Goal: Transaction & Acquisition: Purchase product/service

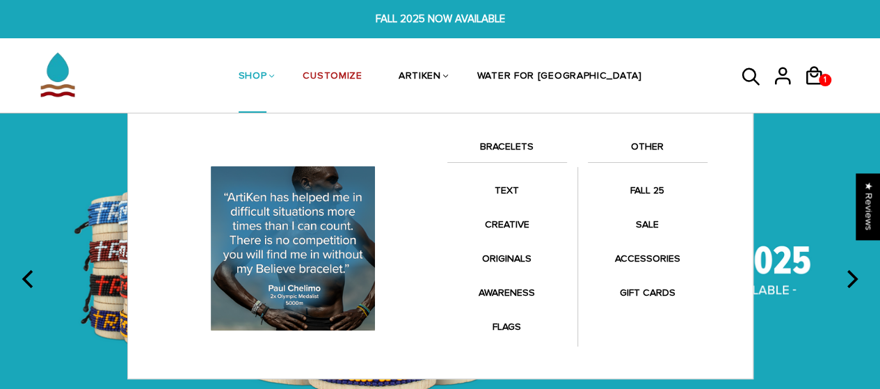
click at [267, 74] on link "SHOP" at bounding box center [253, 77] width 29 height 74
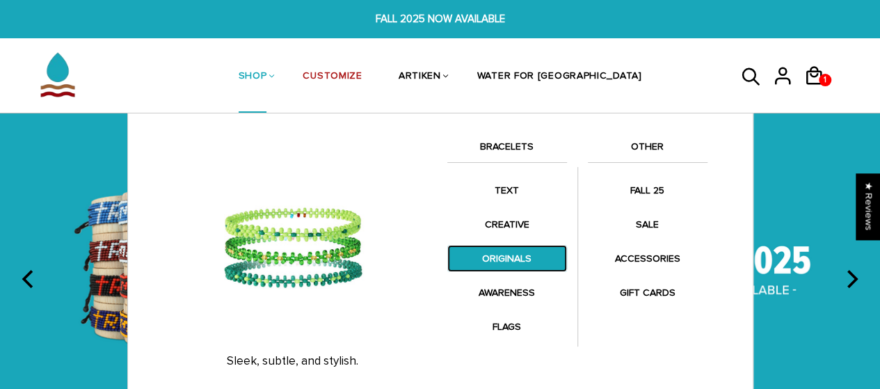
click at [497, 262] on link "ORIGINALS" at bounding box center [507, 258] width 120 height 27
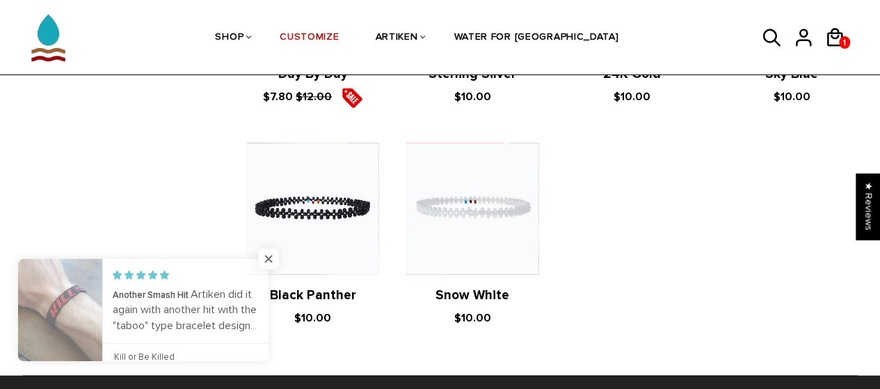
scroll to position [1551, 0]
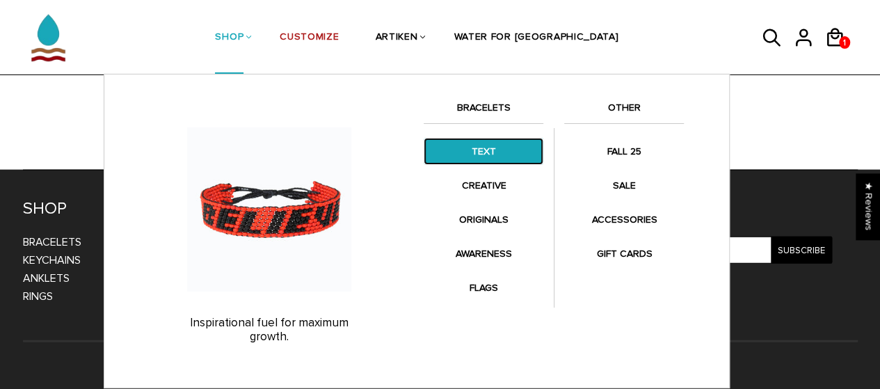
click at [491, 154] on link "TEXT" at bounding box center [484, 151] width 120 height 27
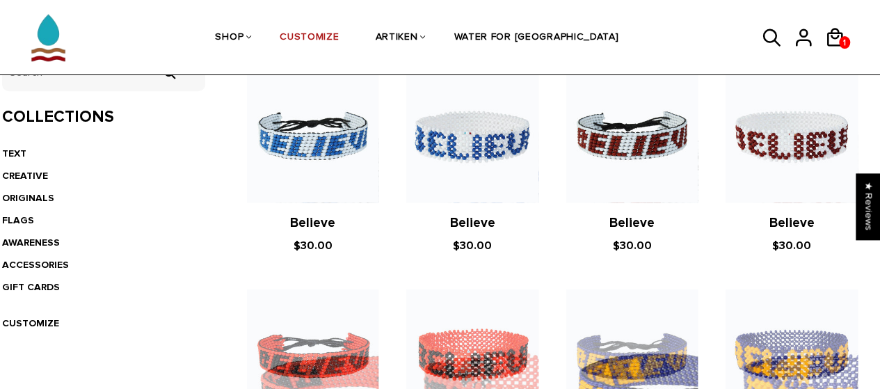
scroll to position [313, 0]
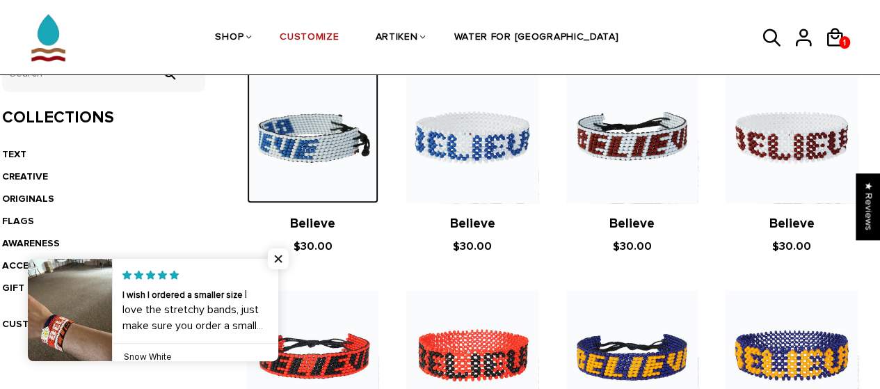
click at [294, 154] on img at bounding box center [312, 137] width 131 height 131
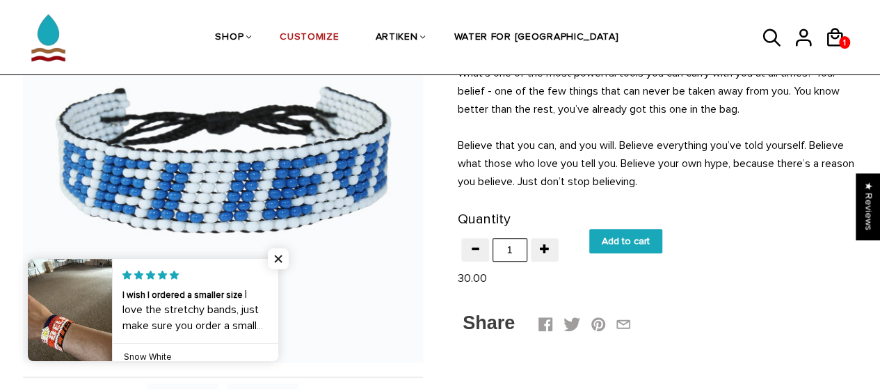
scroll to position [179, 0]
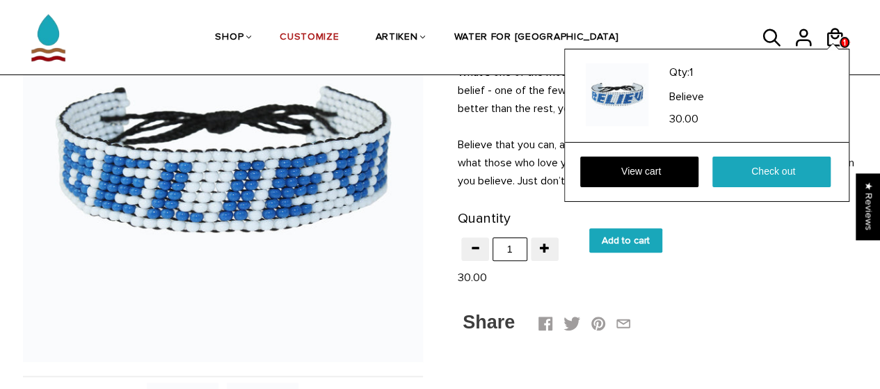
click at [841, 34] on span "1" at bounding box center [844, 42] width 11 height 17
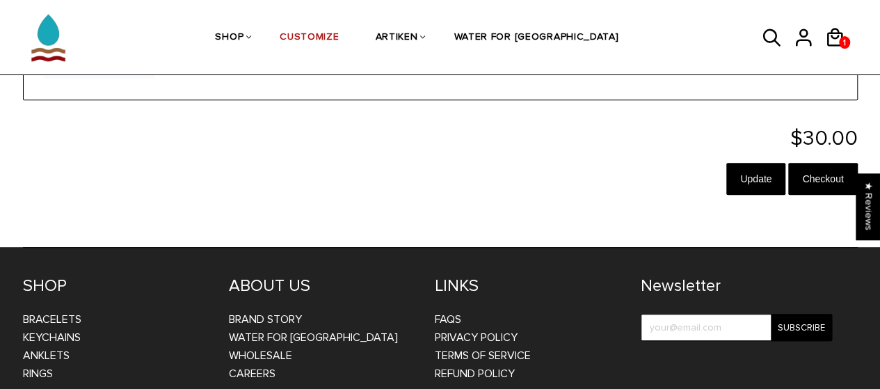
scroll to position [237, 0]
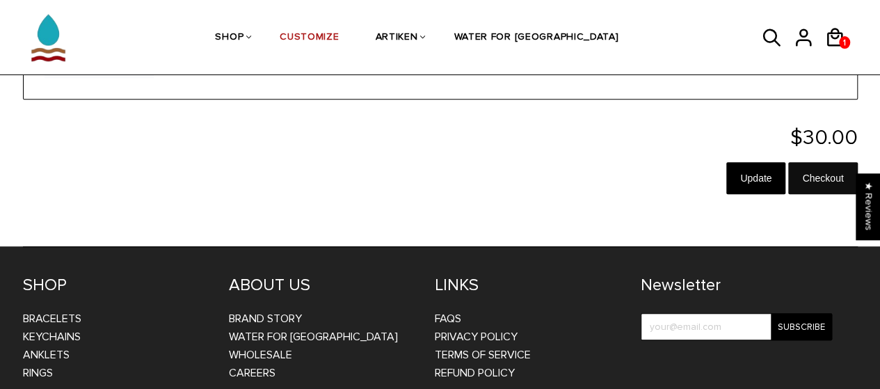
click at [814, 179] on input "Checkout" at bounding box center [822, 178] width 69 height 32
